Goal: Task Accomplishment & Management: Manage account settings

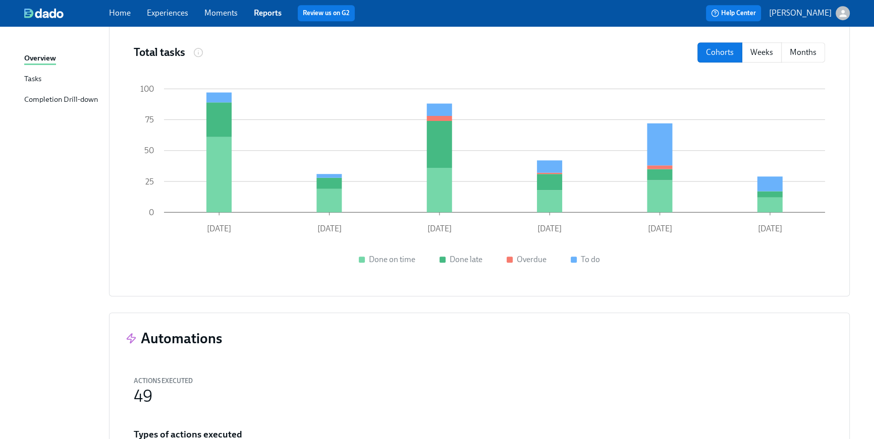
scroll to position [628, 0]
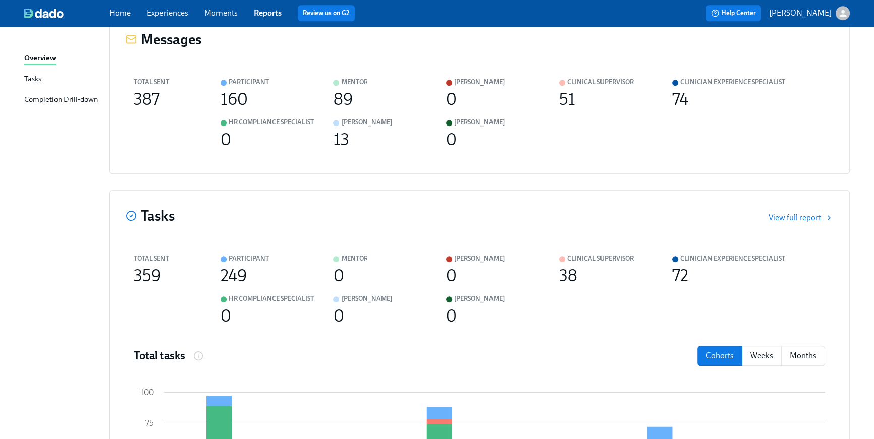
click at [128, 15] on link "Home" at bounding box center [120, 13] width 22 height 10
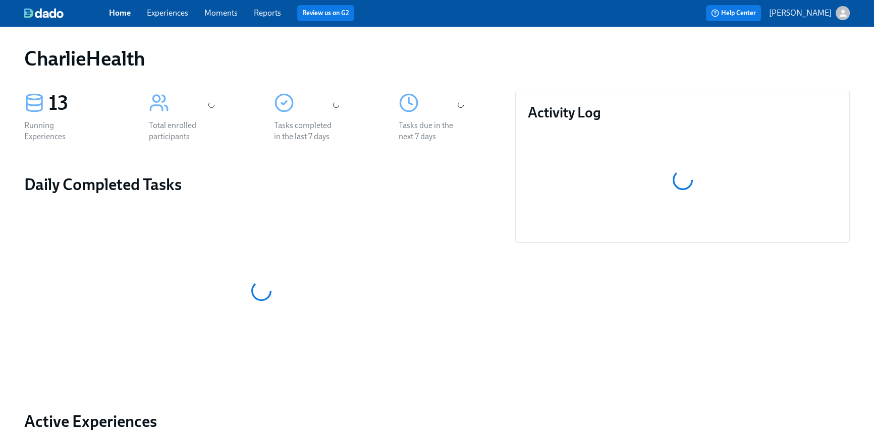
click at [128, 15] on link "Home" at bounding box center [120, 13] width 22 height 10
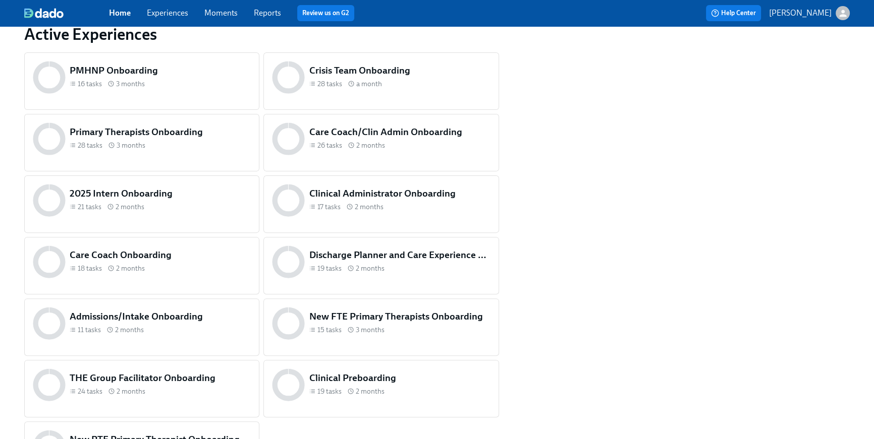
scroll to position [435, 0]
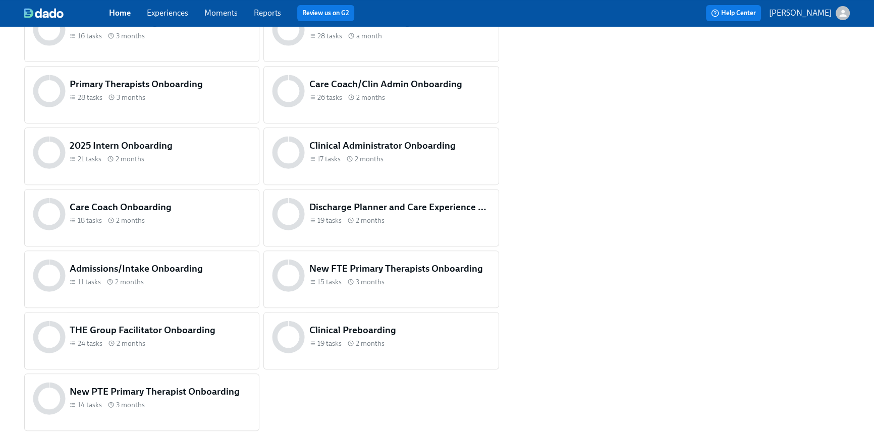
click at [416, 329] on div "Clinical Preboarding 19 tasks 2 months" at bounding box center [380, 340] width 235 height 57
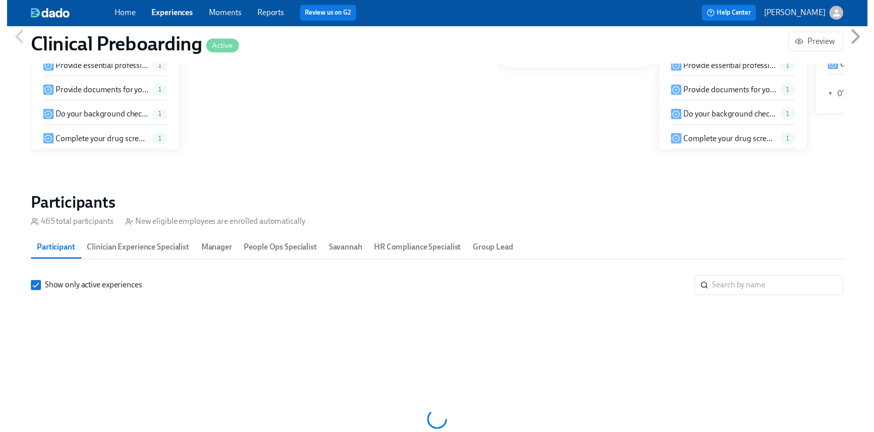
scroll to position [1027, 0]
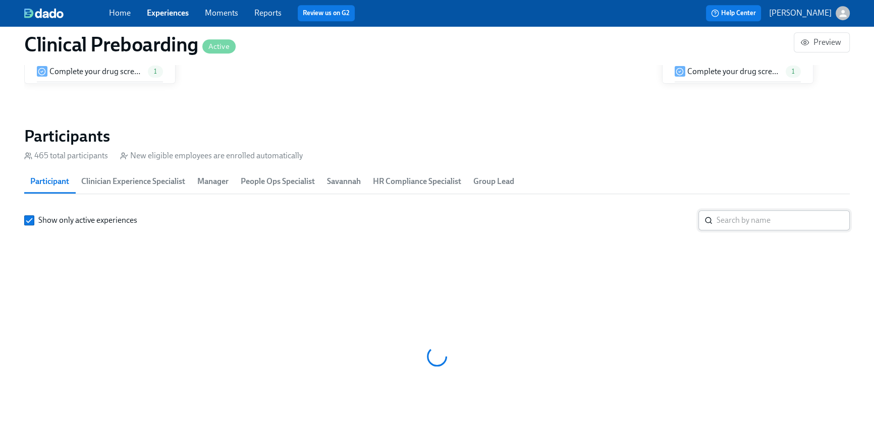
click at [798, 216] on input "search" at bounding box center [782, 220] width 133 height 20
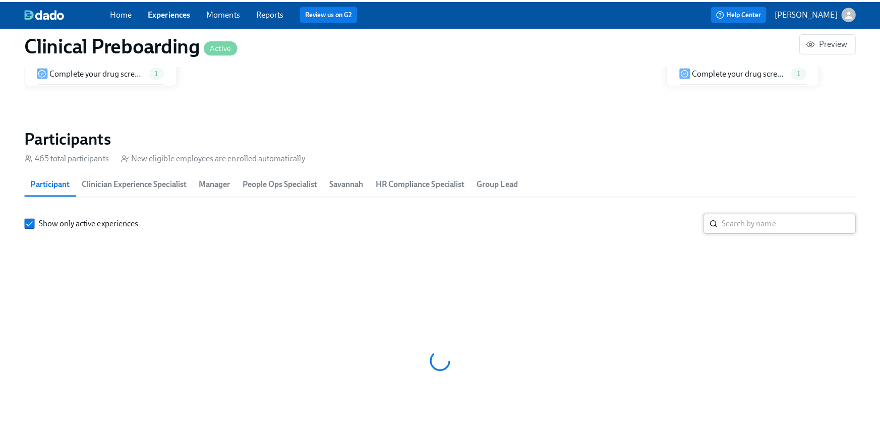
scroll to position [0, 11470]
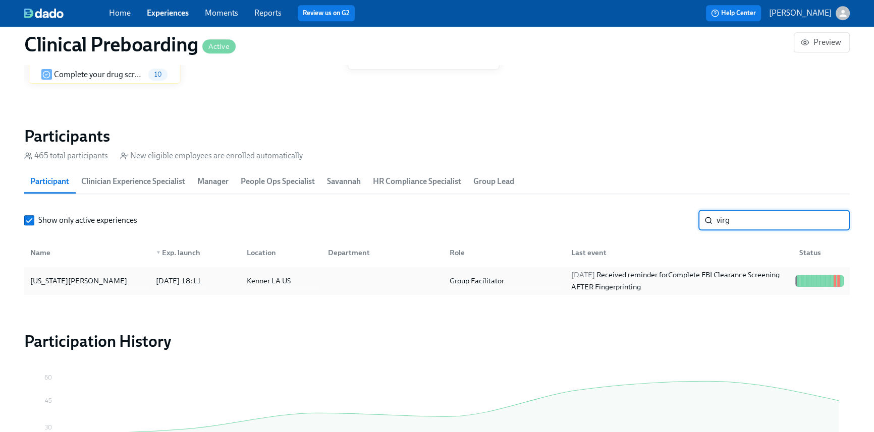
type input "virg"
click at [204, 275] on div "[DATE] 18:11" at bounding box center [178, 281] width 53 height 12
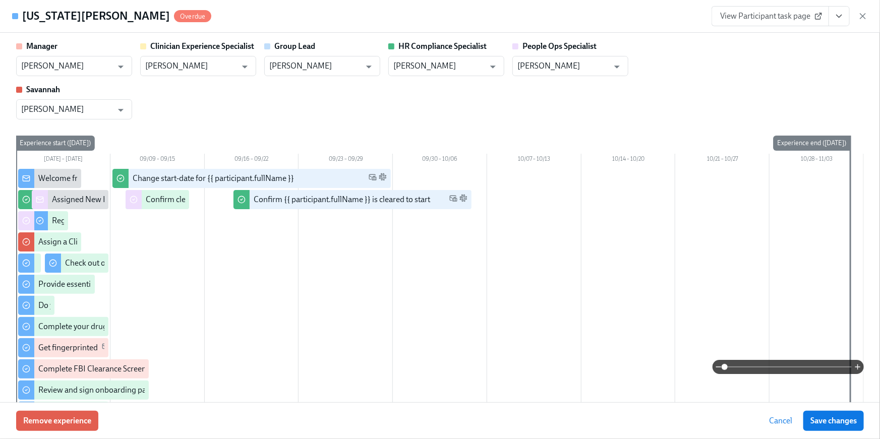
click at [839, 19] on icon "View task page" at bounding box center [839, 16] width 10 height 10
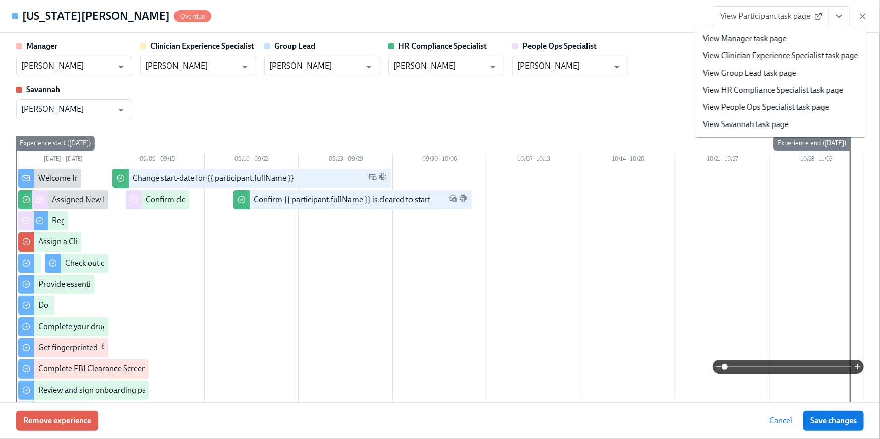
click at [800, 94] on link "View HR Compliance Specialist task page" at bounding box center [773, 90] width 140 height 11
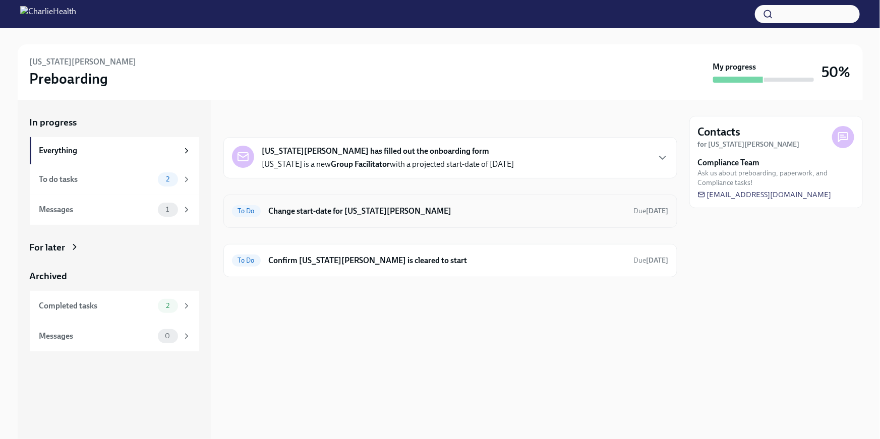
click at [363, 221] on div "To Do Change start-date for [US_STATE][PERSON_NAME] Due [DATE]" at bounding box center [450, 211] width 454 height 33
click at [333, 206] on h6 "Change start-date for [US_STATE][PERSON_NAME]" at bounding box center [447, 211] width 357 height 11
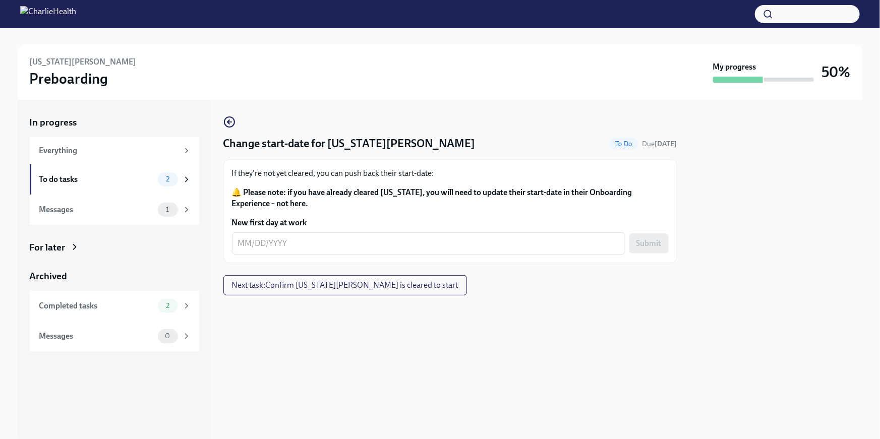
click at [73, 246] on icon at bounding box center [75, 247] width 10 height 10
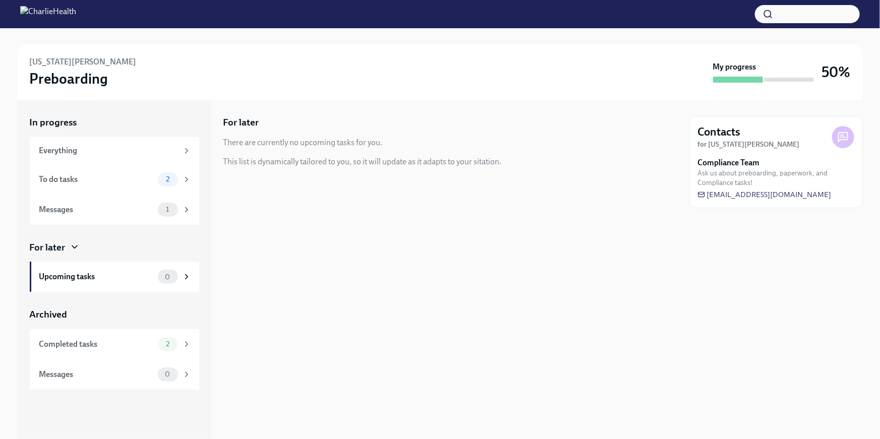
click at [72, 246] on icon at bounding box center [74, 247] width 5 height 3
click at [96, 337] on div "Completed tasks 2" at bounding box center [115, 344] width 152 height 14
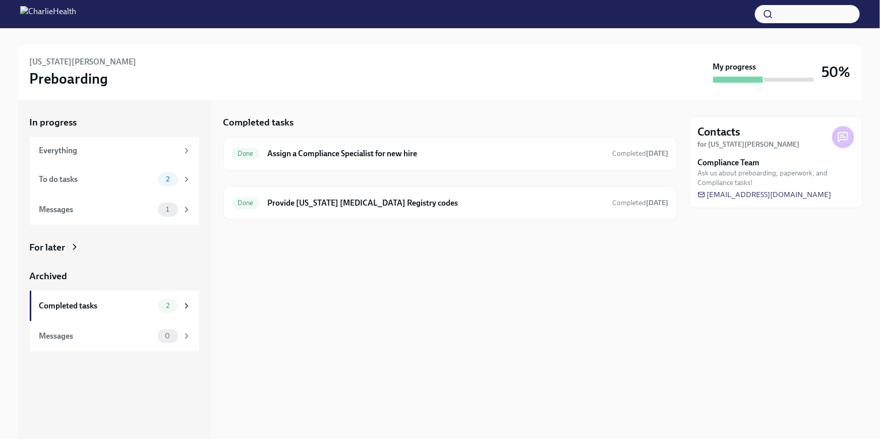
click at [70, 250] on icon at bounding box center [75, 247] width 10 height 10
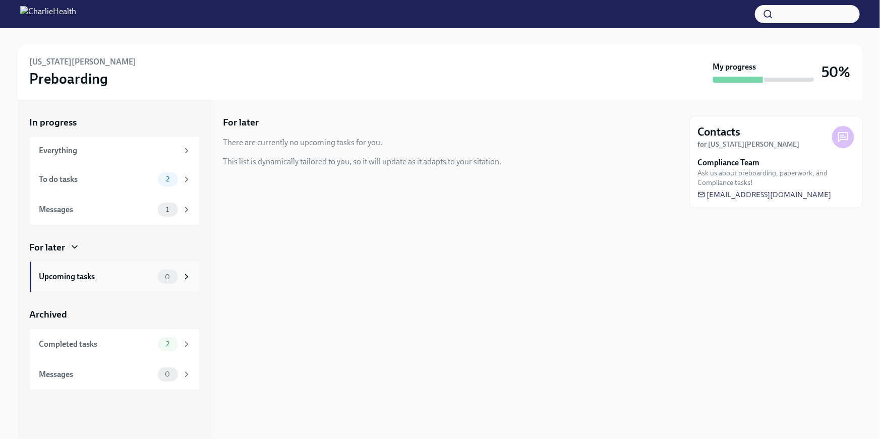
click at [154, 268] on div "Upcoming tasks 0" at bounding box center [114, 277] width 169 height 30
click at [137, 223] on div "Messages 1" at bounding box center [114, 210] width 169 height 30
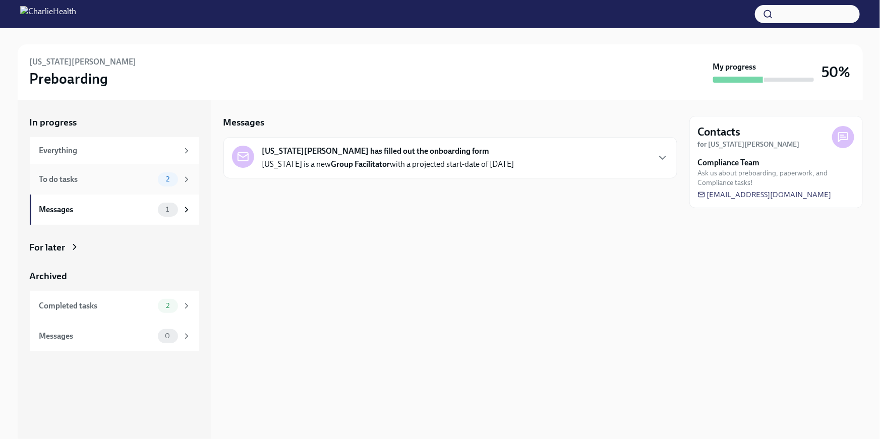
click at [136, 183] on div "To do tasks" at bounding box center [96, 179] width 114 height 11
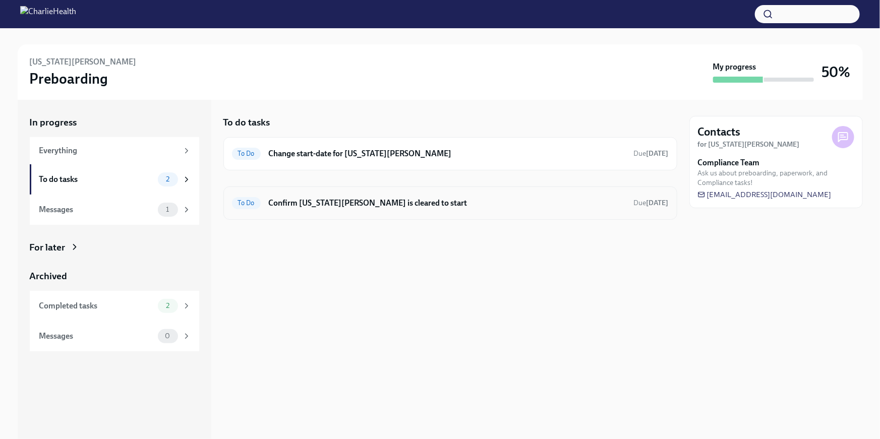
click at [610, 213] on div "To Do Confirm Virginia Williams is cleared to start Due in 13 days" at bounding box center [450, 203] width 454 height 33
click at [599, 204] on h6 "Confirm [US_STATE][PERSON_NAME] is cleared to start" at bounding box center [447, 203] width 357 height 11
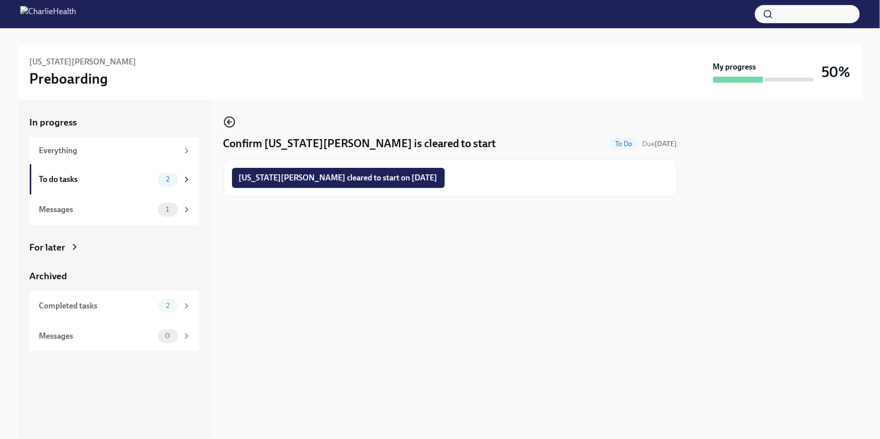
click at [229, 120] on icon "button" at bounding box center [229, 122] width 12 height 12
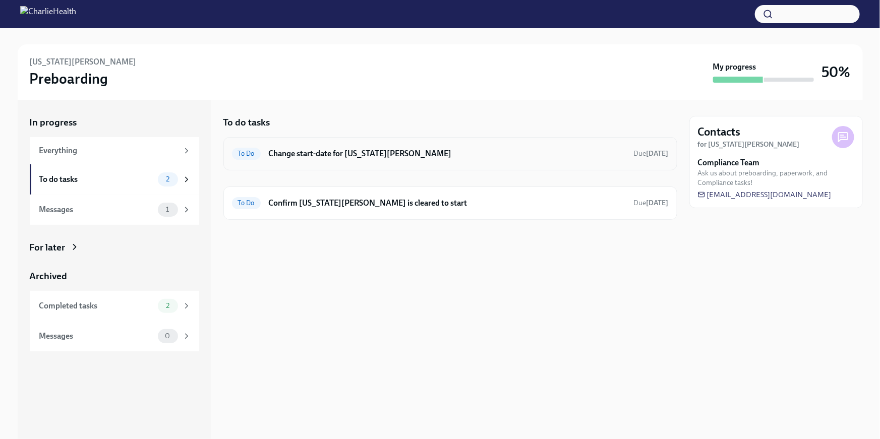
click at [421, 159] on div "To Do Change start-date for Virginia Williams Due in 7 days" at bounding box center [450, 154] width 437 height 16
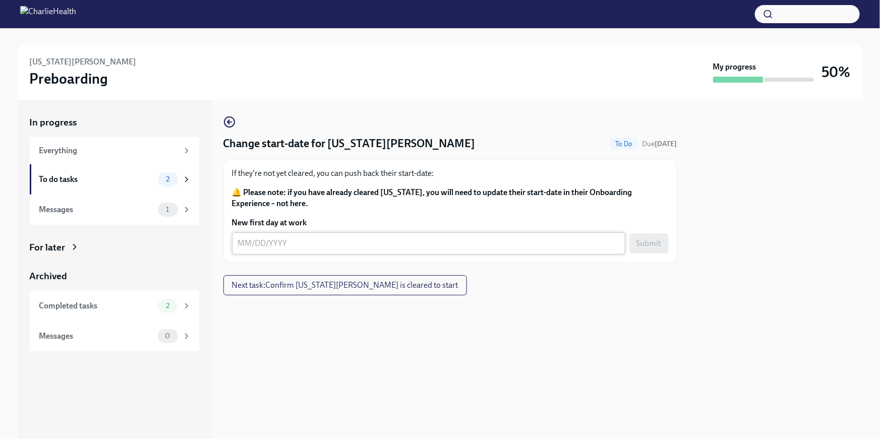
click at [336, 238] on textarea "New first day at work" at bounding box center [428, 244] width 381 height 12
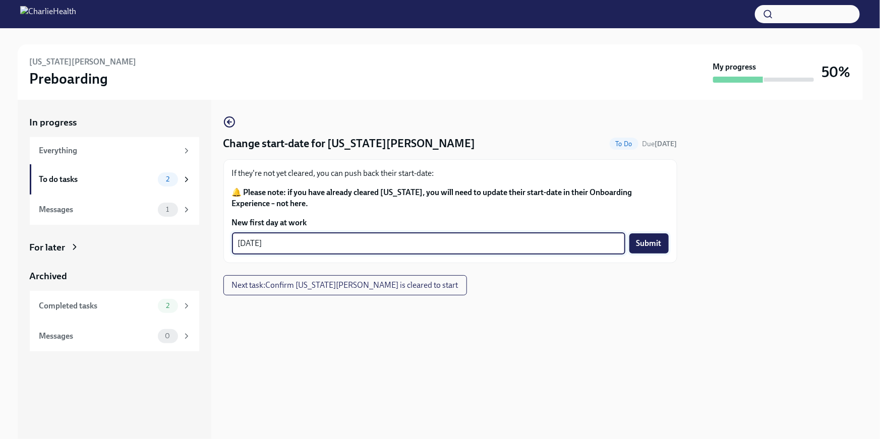
type textarea "09/29/2025"
click at [653, 249] on span "Submit" at bounding box center [648, 244] width 25 height 10
